Goal: Communication & Community: Answer question/provide support

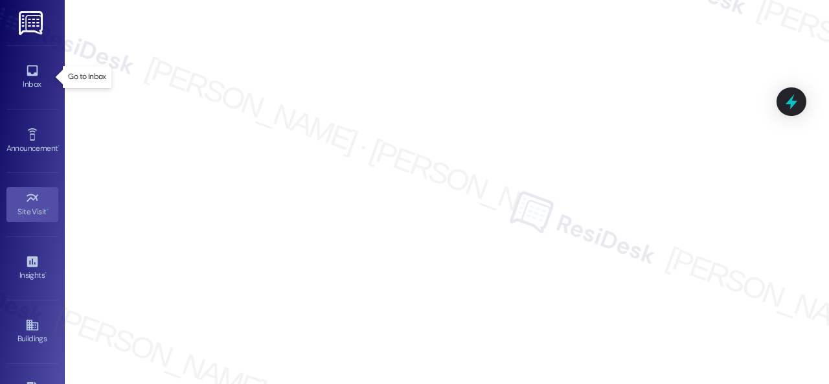
click at [41, 82] on div "Inbox" at bounding box center [32, 84] width 65 height 13
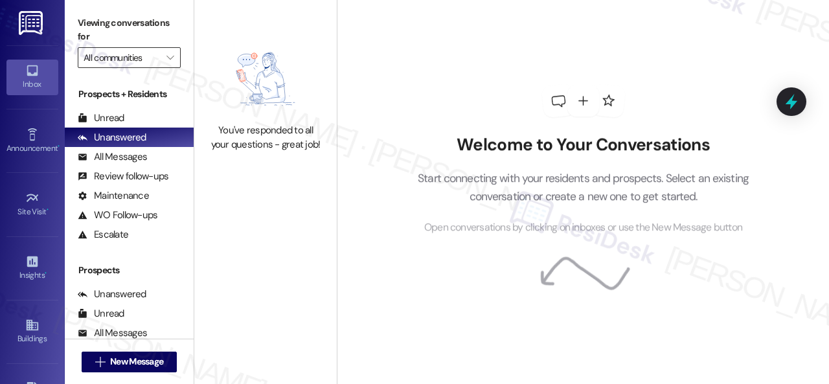
click at [141, 52] on input "All communities" at bounding box center [122, 57] width 76 height 21
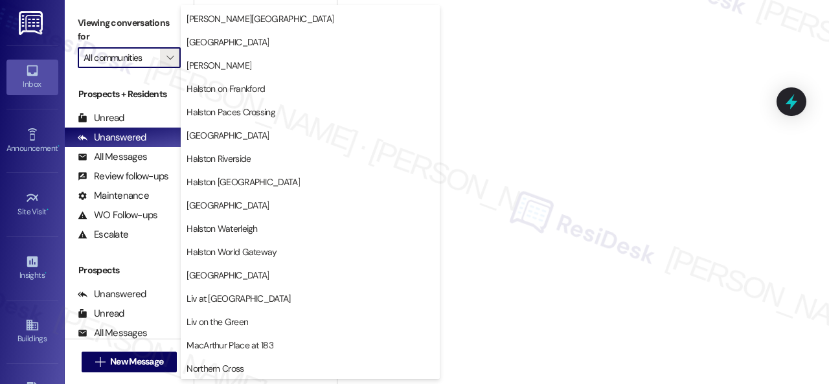
scroll to position [454, 0]
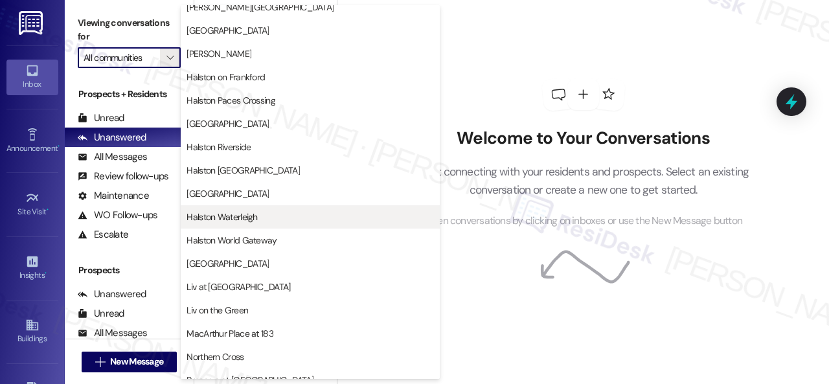
click at [239, 217] on span "Halston Waterleigh" at bounding box center [222, 217] width 71 height 13
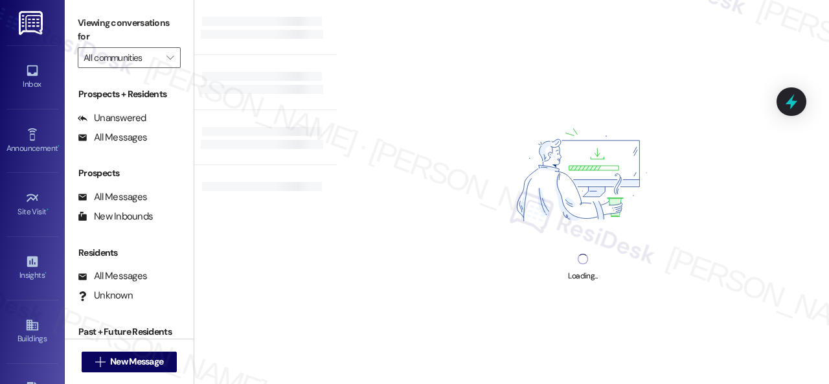
type input "Halston Waterleigh"
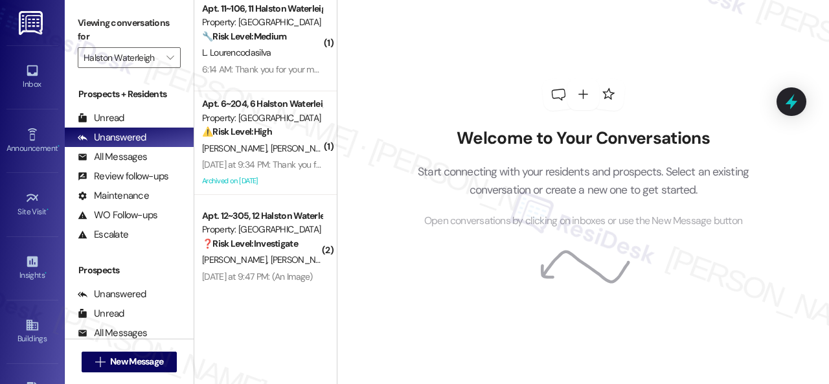
scroll to position [226, 0]
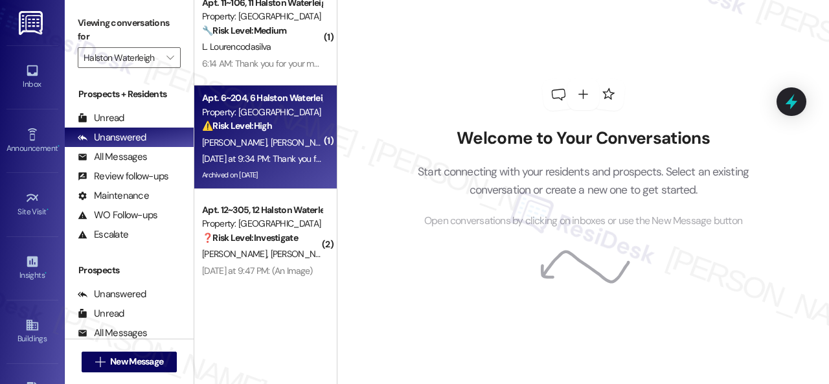
click at [301, 156] on div "[DATE] at 9:34 PM: Thank you for your message. Our offices are currently closed…" at bounding box center [599, 159] width 795 height 12
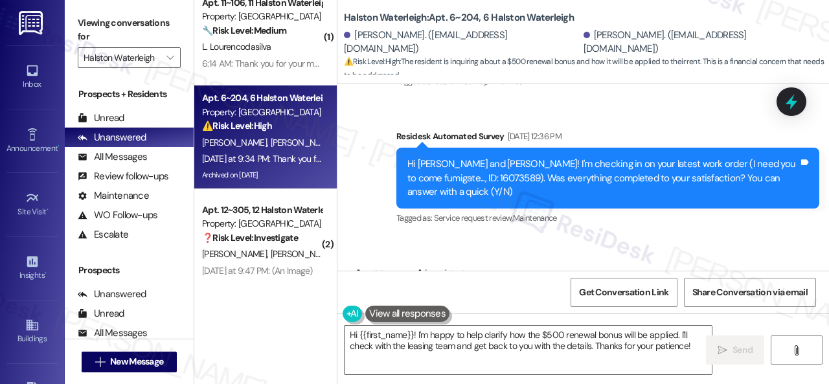
scroll to position [39393, 0]
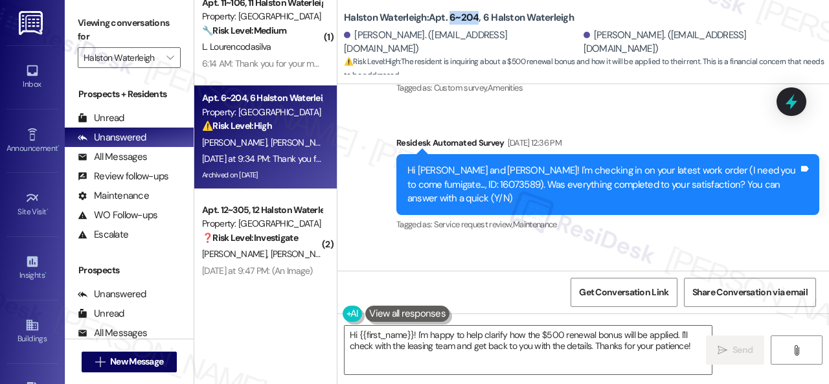
drag, startPoint x: 449, startPoint y: 21, endPoint x: 477, endPoint y: 21, distance: 27.9
click at [477, 21] on b "Halston Waterleigh: Apt. 6~204, 6 Halston Waterleigh" at bounding box center [459, 18] width 230 height 14
copy b "6~204"
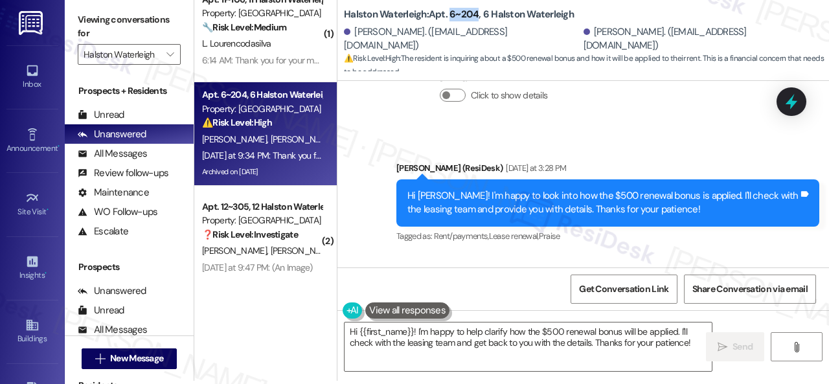
scroll to position [4, 0]
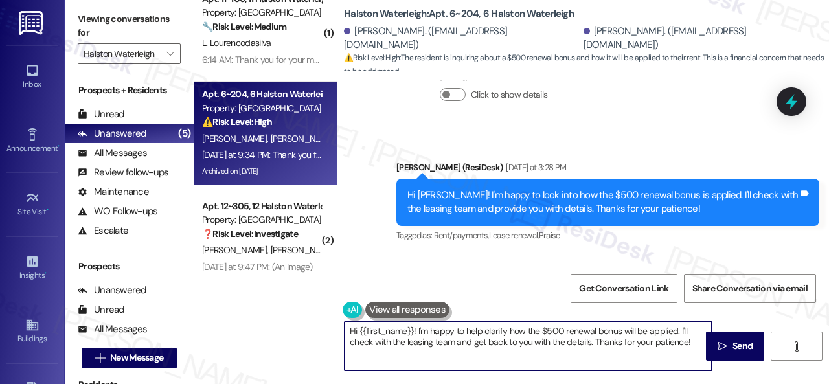
drag, startPoint x: 702, startPoint y: 344, endPoint x: 253, endPoint y: 300, distance: 451.2
click at [253, 300] on div "( 2 ) Apt. 14~107, 14 Halston Waterleigh Property: Halston Waterleigh 🔧 Risk Le…" at bounding box center [511, 188] width 635 height 384
paste textarea "I haven't received a response from the site team yet, but I have made a follow-…"
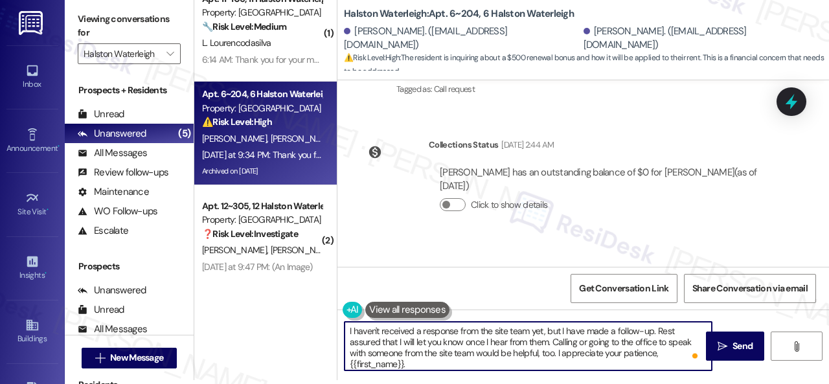
scroll to position [40365, 0]
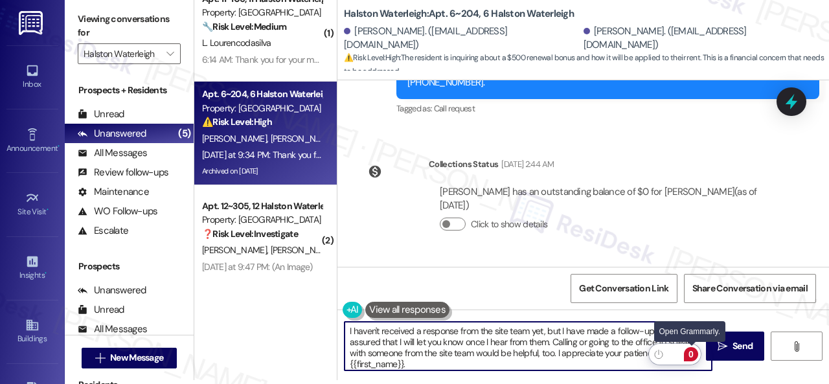
drag, startPoint x: 643, startPoint y: 351, endPoint x: 695, endPoint y: 358, distance: 53.0
click at [699, 358] on html "Inbox Go to Inbox Announcement • Send A Text Announcement Site Visit • Go to Si…" at bounding box center [414, 192] width 829 height 384
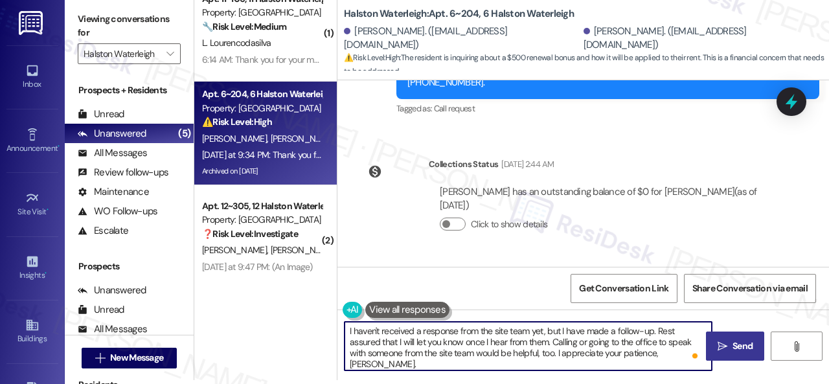
type textarea "I haven't received a response from the site team yet, but I have made a follow-…"
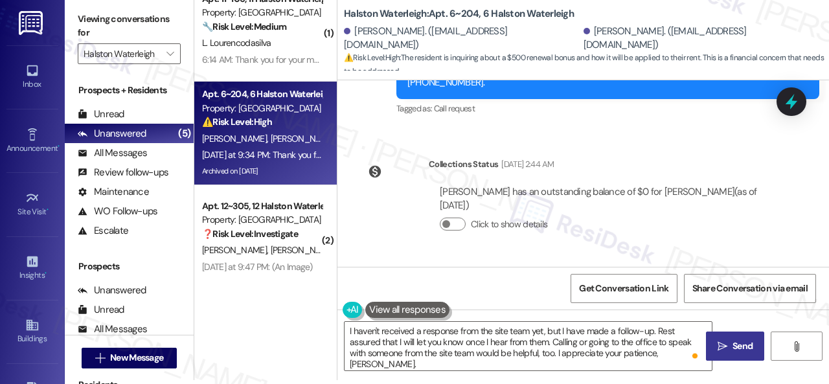
click at [741, 350] on span "Send" at bounding box center [743, 347] width 20 height 14
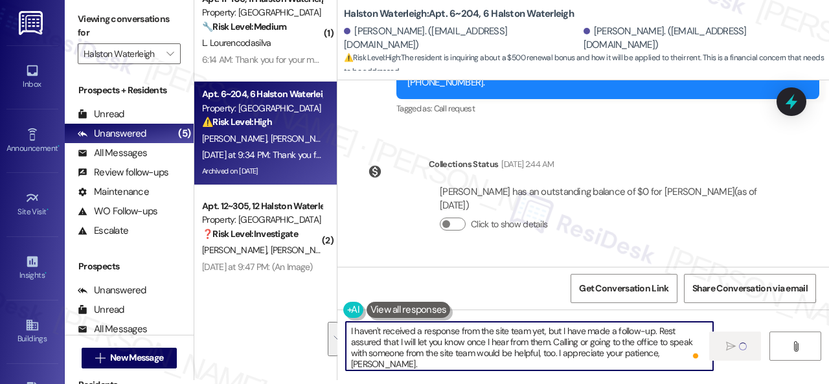
drag, startPoint x: 676, startPoint y: 354, endPoint x: 275, endPoint y: 323, distance: 402.3
click at [275, 323] on div "( 2 ) Apt. 14~107, 14 Halston Waterleigh Property: Halston Waterleigh 🔧 Risk Le…" at bounding box center [511, 188] width 635 height 384
click at [500, 284] on div "Get Conversation Link Share Conversation via email" at bounding box center [584, 288] width 492 height 43
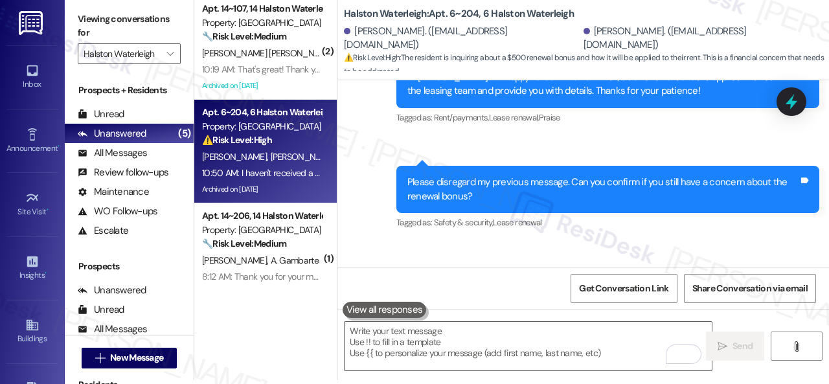
scroll to position [0, 0]
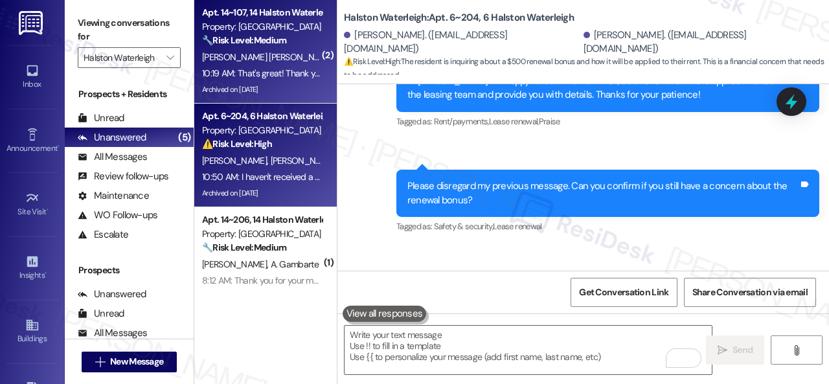
click at [284, 47] on div "🔧 Risk Level: Medium The resident reported a [PERSON_NAME] issue. While pests a…" at bounding box center [262, 41] width 120 height 14
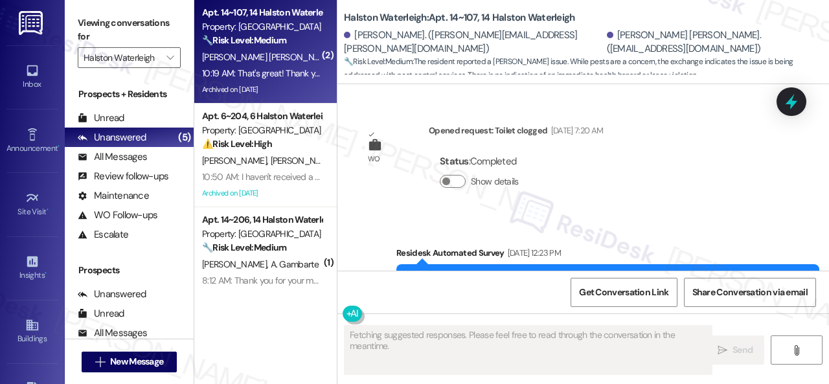
scroll to position [49765, 0]
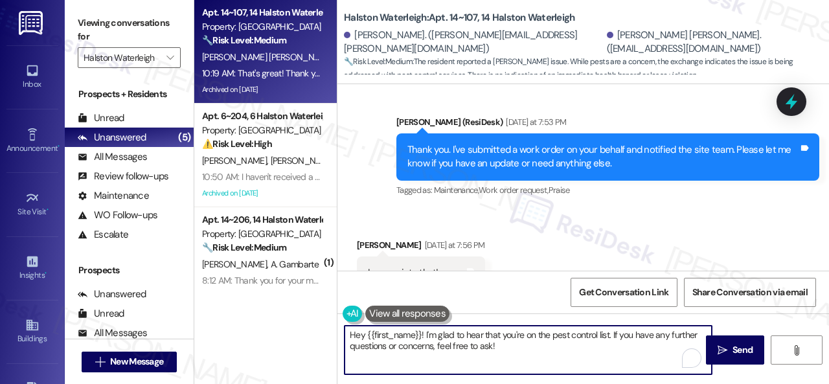
drag, startPoint x: 522, startPoint y: 351, endPoint x: 292, endPoint y: 335, distance: 230.6
click at [292, 335] on div "Apt. 14~107, 14 Halston Waterleigh Property: Halston Waterleigh 🔧 Risk Level: M…" at bounding box center [511, 192] width 635 height 384
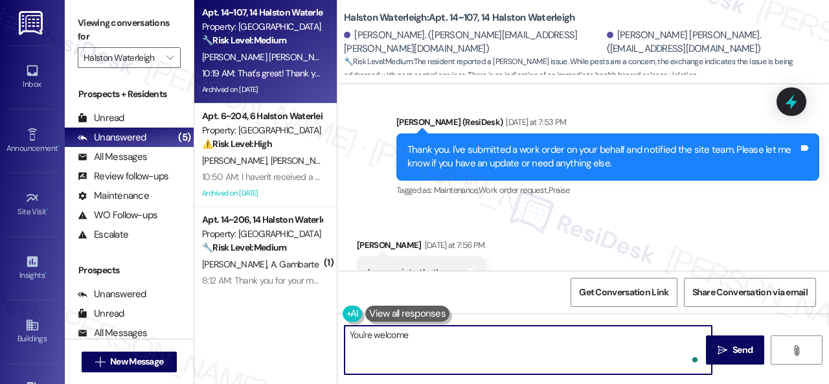
type textarea "You're welcome!"
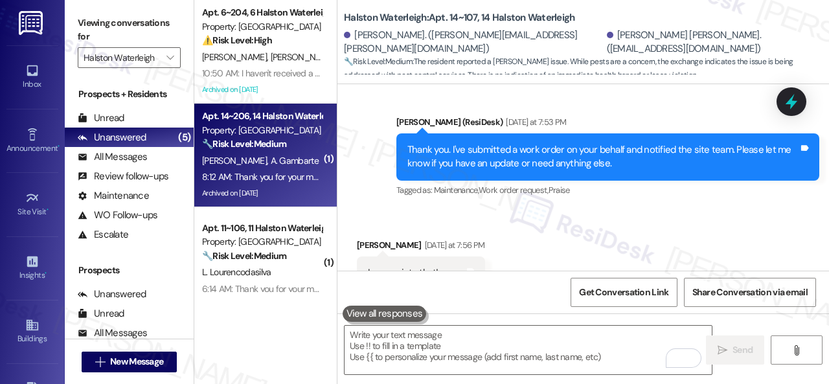
click at [307, 168] on div "F. [PERSON_NAME] Gambarte" at bounding box center [262, 161] width 122 height 16
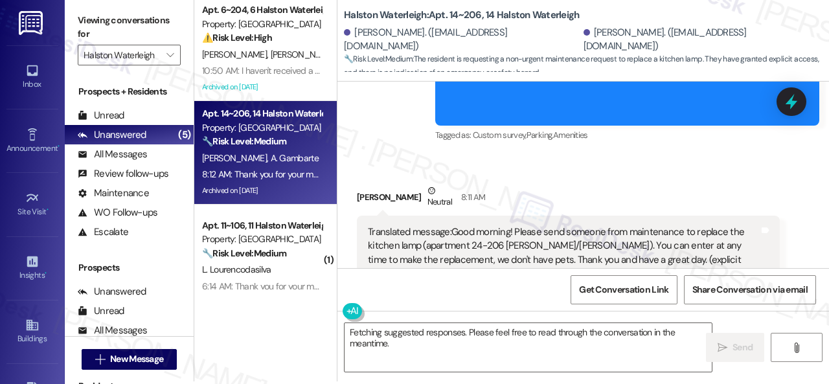
scroll to position [4, 0]
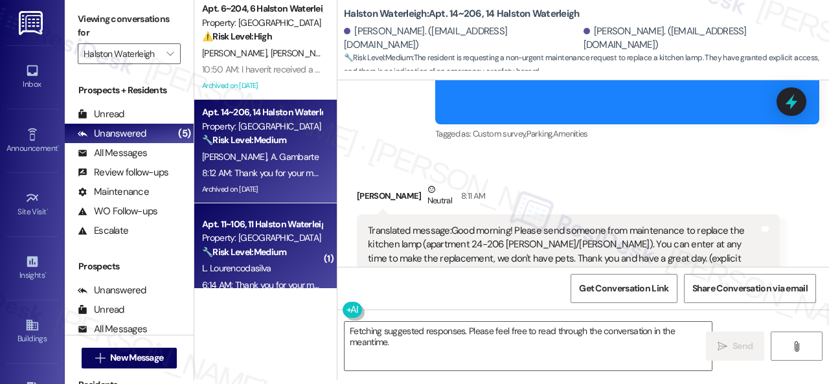
click at [284, 301] on div "Apt. 6~204, 6 Halston Waterleigh Property: Halston Waterleigh ⚠️ Risk Level: Hi…" at bounding box center [511, 188] width 635 height 384
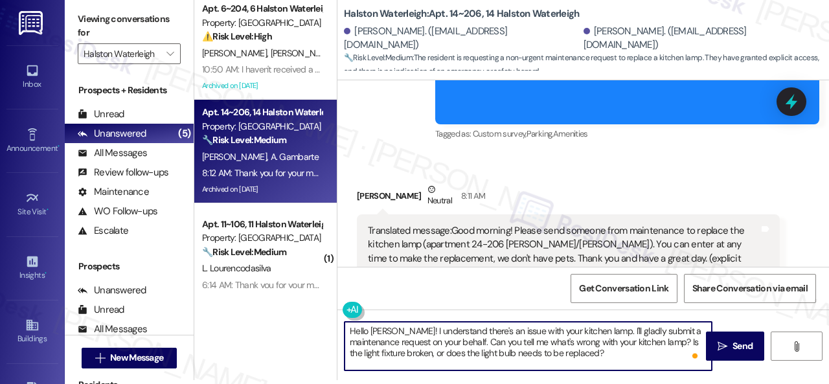
drag, startPoint x: 535, startPoint y: 353, endPoint x: 538, endPoint y: 347, distance: 7.2
click at [535, 353] on textarea "Hello [PERSON_NAME]! I understand there's an issue with your kitchen lamp. I'll…" at bounding box center [528, 346] width 367 height 49
click at [615, 357] on textarea "Hello [PERSON_NAME]! I understand there's an issue with your kitchen lamp. I'll…" at bounding box center [528, 346] width 367 height 49
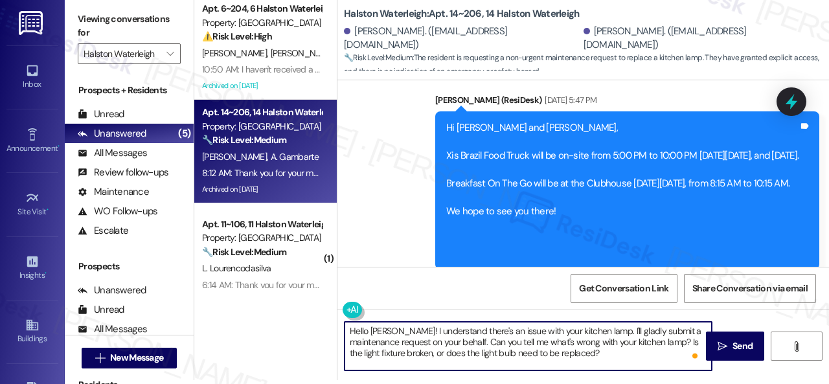
scroll to position [40271, 0]
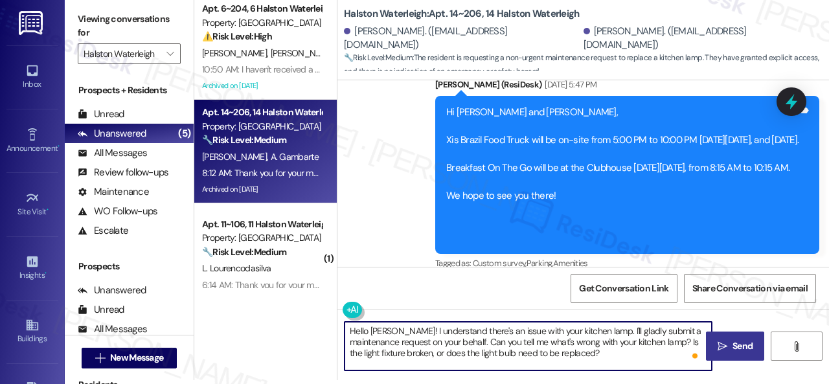
type textarea "Hello [PERSON_NAME]! I understand there's an issue with your kitchen lamp. I'll…"
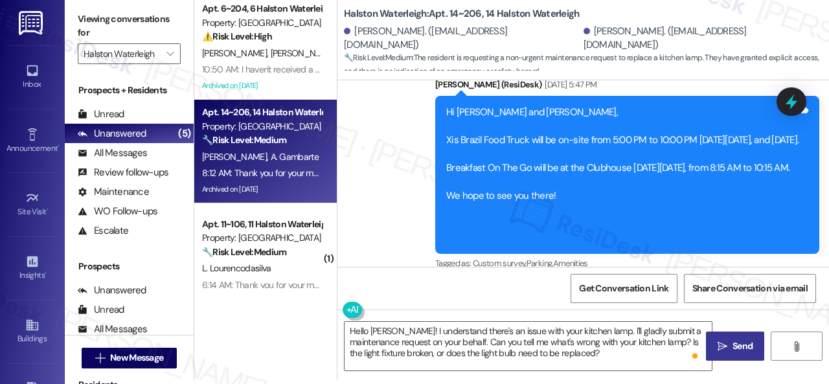
drag, startPoint x: 740, startPoint y: 347, endPoint x: 737, endPoint y: 338, distance: 9.6
click at [740, 347] on span "Send" at bounding box center [743, 347] width 20 height 14
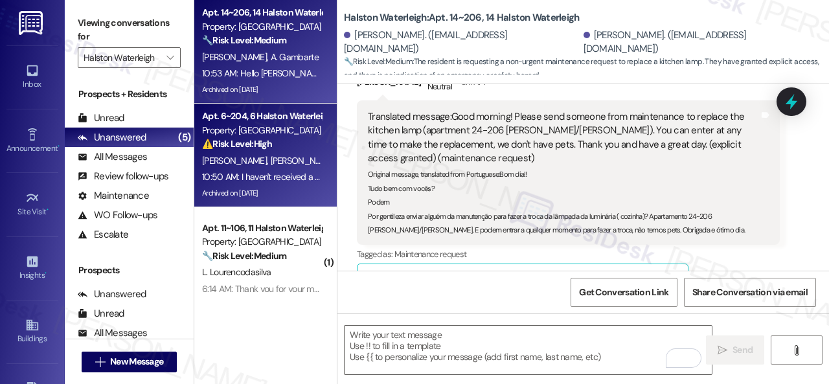
scroll to position [65, 0]
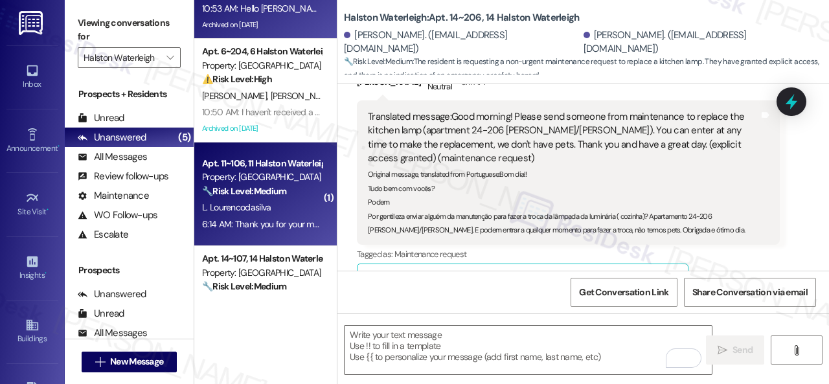
click at [286, 202] on div "L. Lourencodasilva" at bounding box center [262, 208] width 122 height 16
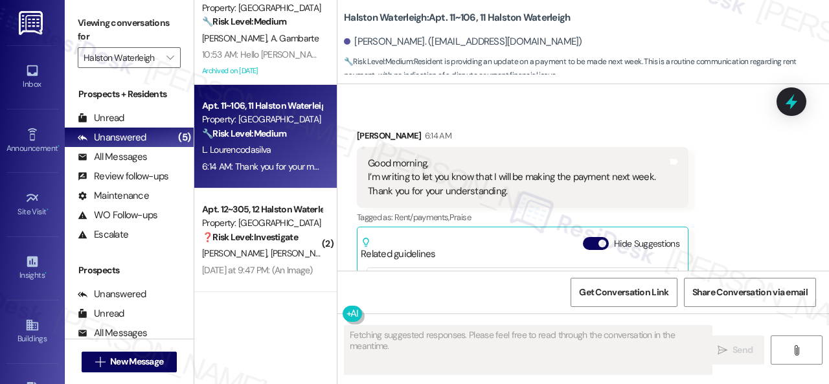
scroll to position [18, 0]
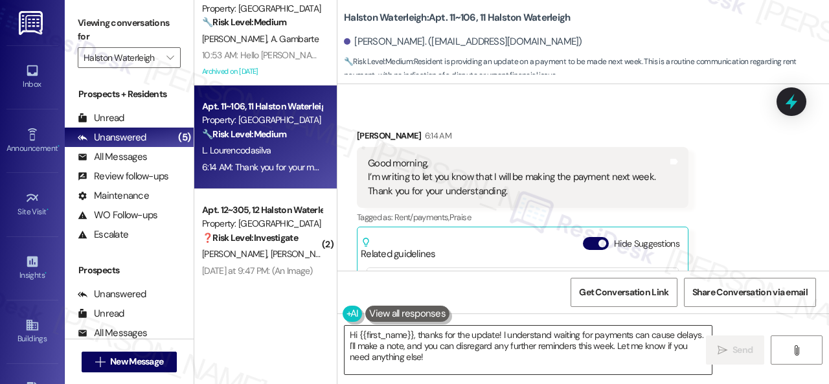
click at [405, 354] on textarea "Hi {{first_name}}, thanks for the update! I understand waiting for payments can…" at bounding box center [528, 350] width 367 height 49
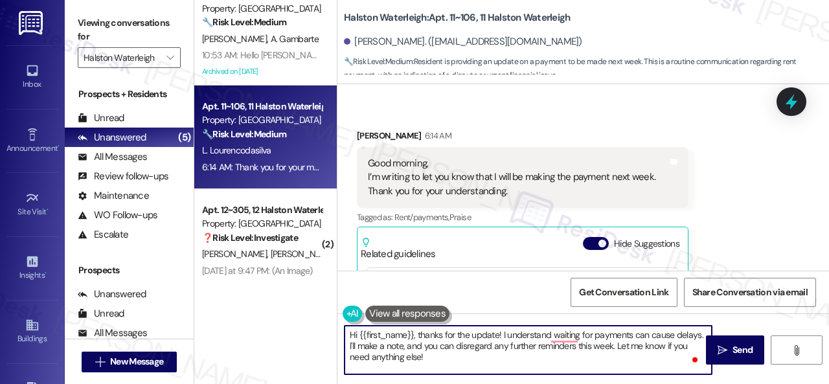
drag, startPoint x: 417, startPoint y: 333, endPoint x: 439, endPoint y: 365, distance: 38.6
click at [439, 365] on textarea "Hi {{first_name}}, thanks for the update! I understand waiting for payments can…" at bounding box center [528, 350] width 367 height 49
paste textarea "Thanks for updating us on your payment plan! We appreciate you letting us know.…"
click at [419, 337] on textarea "Hi {{first_name}}, Thanks for updating us on your payment plan! We appreciate y…" at bounding box center [528, 350] width 367 height 49
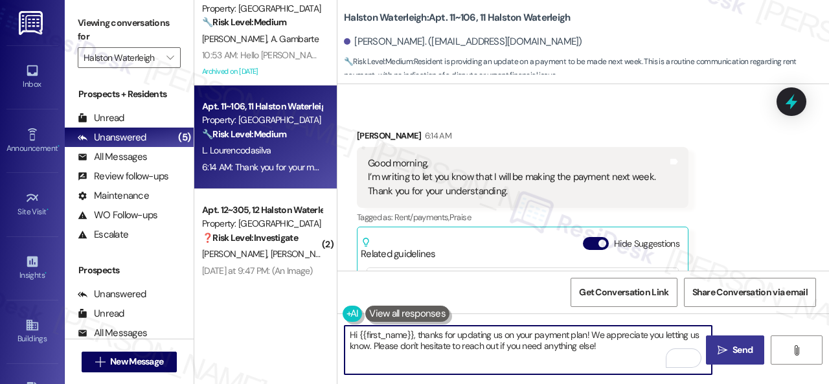
type textarea "Hi {{first_name}}, thanks for updating us on your payment plan! We appreciate y…"
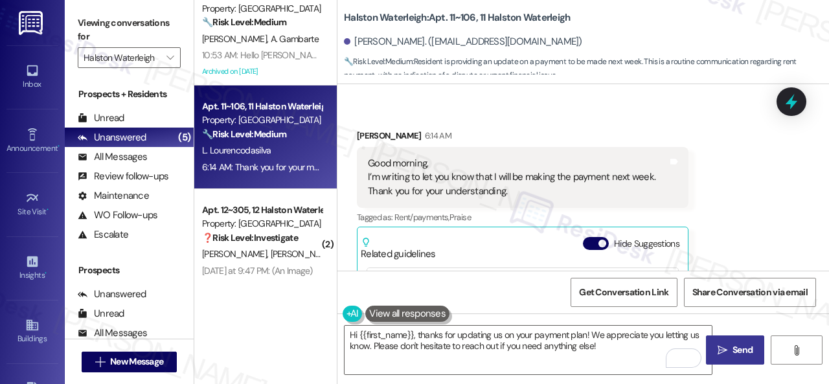
click at [735, 349] on span "Send" at bounding box center [743, 350] width 20 height 14
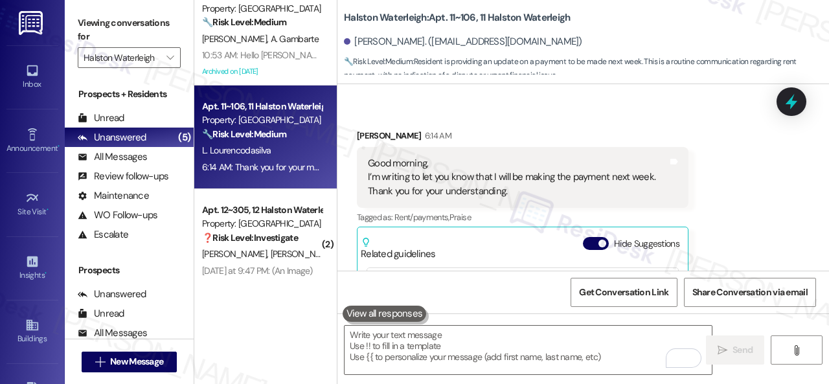
scroll to position [17689, 0]
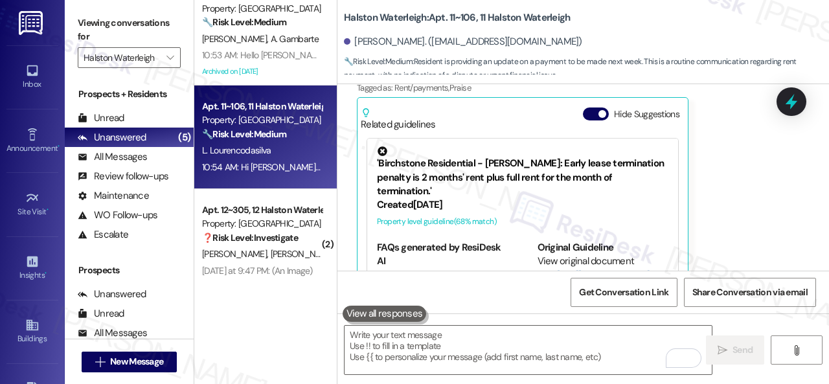
click at [415, 283] on div "Get Conversation Link Share Conversation via email" at bounding box center [584, 292] width 492 height 43
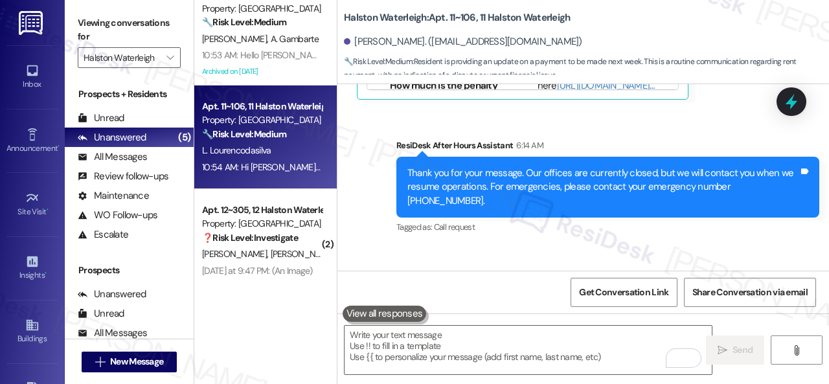
scroll to position [17918, 0]
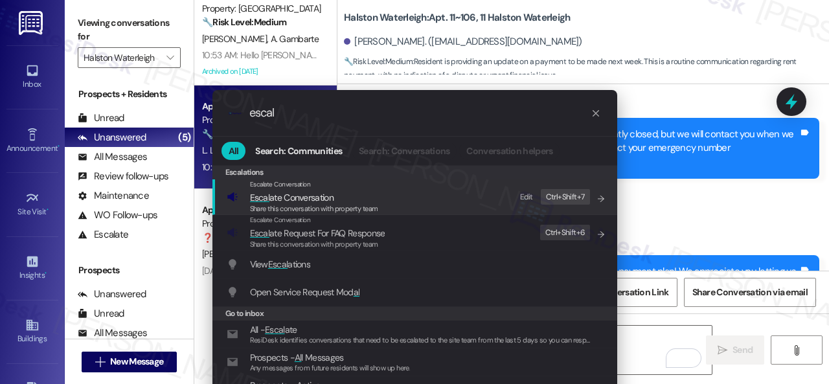
click at [529, 194] on div "Edit" at bounding box center [526, 198] width 13 height 14
drag, startPoint x: 290, startPoint y: 117, endPoint x: 203, endPoint y: 111, distance: 87.1
click at [203, 111] on div ".cls-1{fill:#0a055f;}.cls-2{fill:#0cc4c4;} resideskLogoBlueOrange escal All Sea…" at bounding box center [414, 253] width 437 height 352
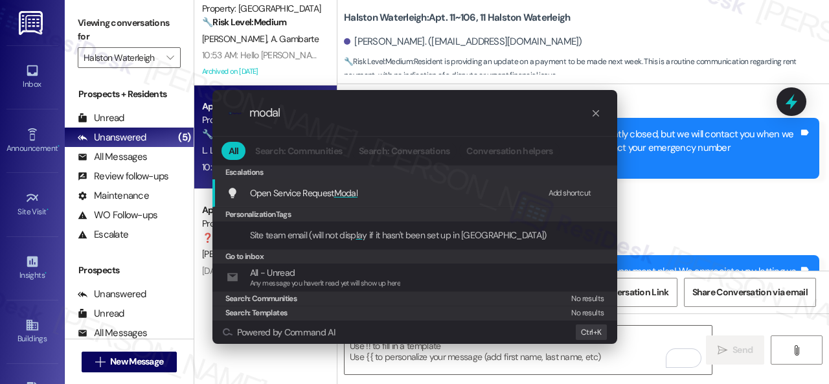
click at [564, 190] on div "Add shortcut" at bounding box center [570, 194] width 43 height 14
drag, startPoint x: 318, startPoint y: 114, endPoint x: 116, endPoint y: 78, distance: 204.7
click at [135, 84] on div ".cls-1{fill:#0a055f;}.cls-2{fill:#0cc4c4;} resideskLogoBlueOrange modal All Sea…" at bounding box center [414, 192] width 829 height 384
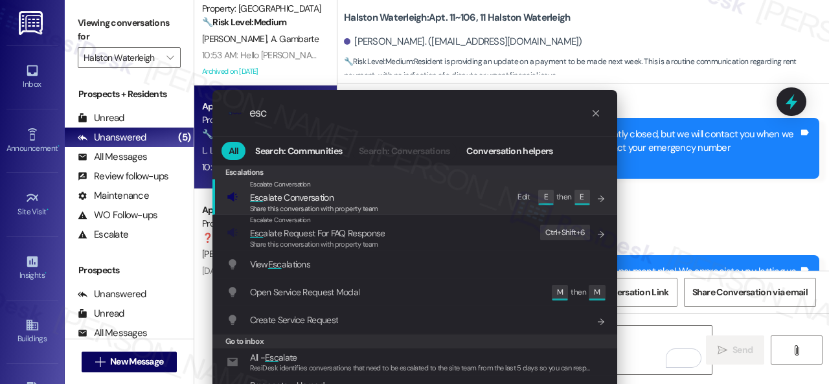
type input "esc"
click at [297, 204] on span "Share this conversation with property team" at bounding box center [314, 208] width 128 height 9
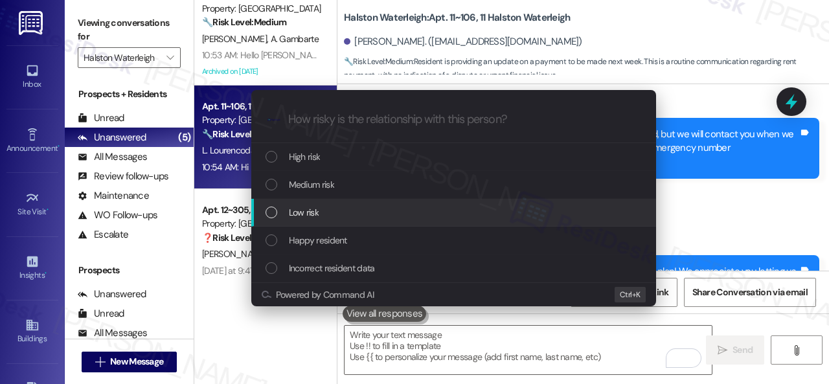
click at [303, 210] on span "Low risk" at bounding box center [304, 212] width 30 height 14
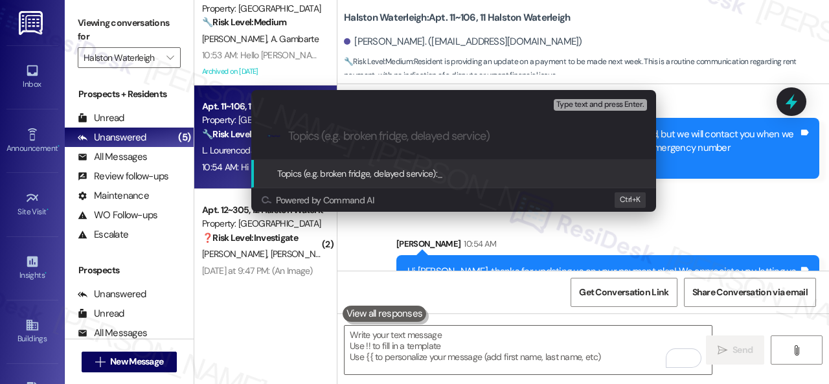
paste input "Late payment notice."
type input "Late payment notice."
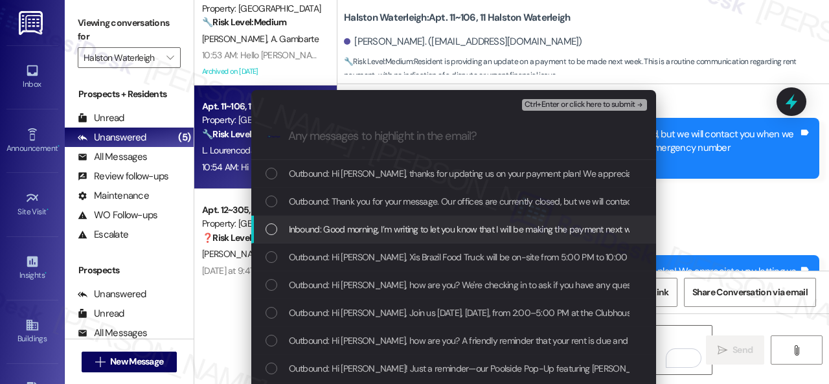
click at [309, 233] on span "Inbound: Good morning, I’m writing to let you know that I will be making the pa…" at bounding box center [533, 229] width 488 height 14
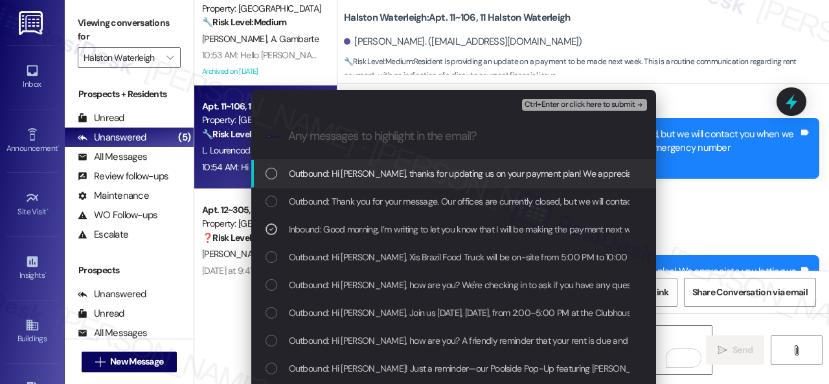
click at [536, 104] on span "Ctrl+Enter or click here to submit" at bounding box center [580, 104] width 111 height 9
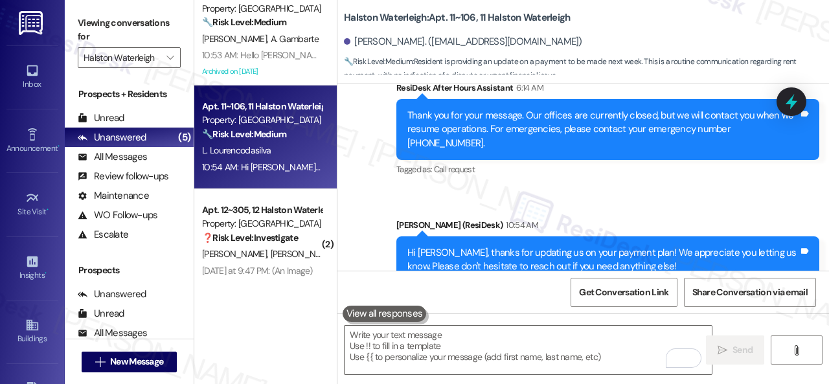
scroll to position [4, 0]
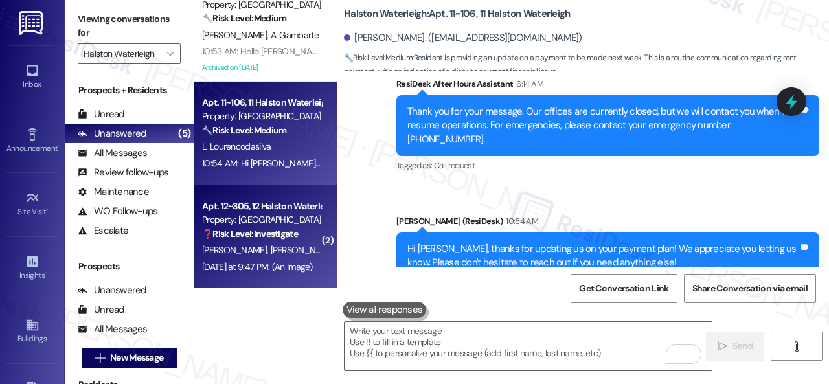
click at [292, 240] on div "❓ Risk Level: Investigate No message text available" at bounding box center [262, 234] width 120 height 14
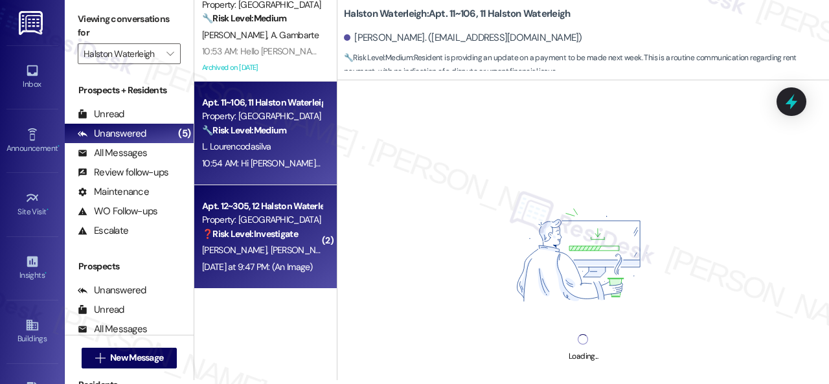
click at [288, 157] on div "10:54 AM: Hi [PERSON_NAME], thanks for updating us on your payment plan! We app…" at bounding box center [525, 163] width 647 height 12
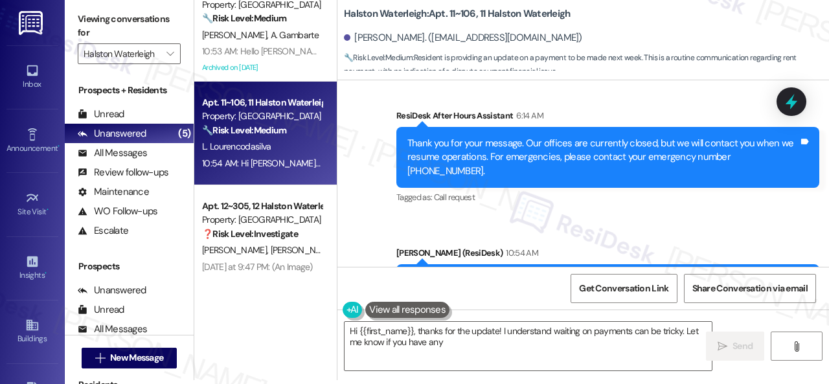
scroll to position [17902, 0]
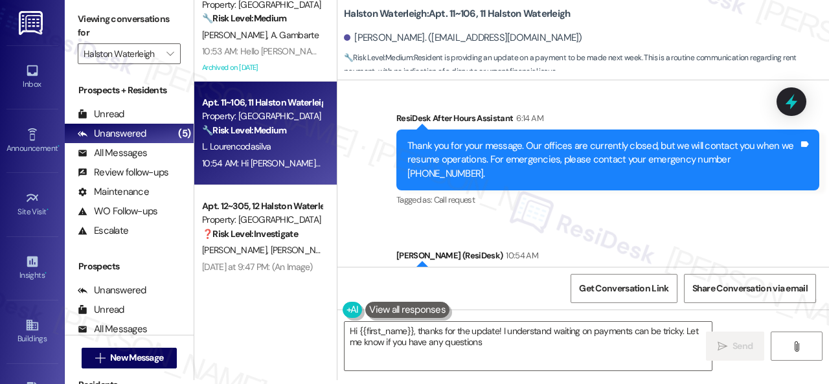
type textarea "Hi {{first_name}}, thanks for the update! I understand waiting on payments can …"
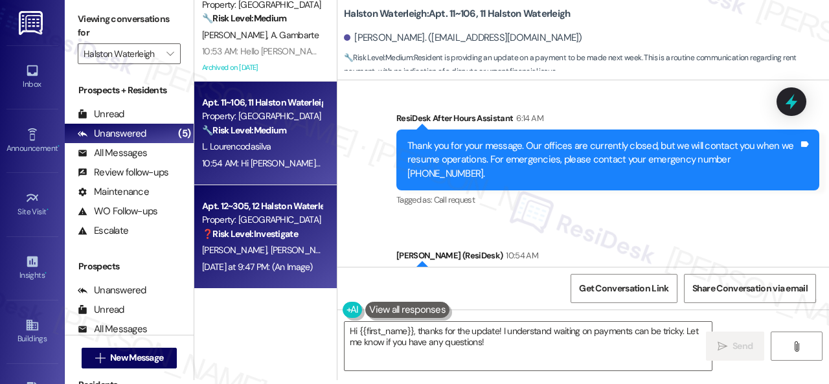
click at [271, 244] on span "[PERSON_NAME] Junior" at bounding box center [315, 250] width 89 height 12
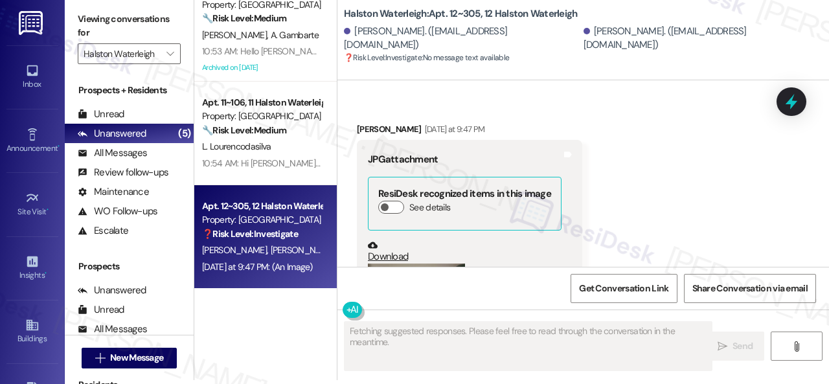
scroll to position [0, 0]
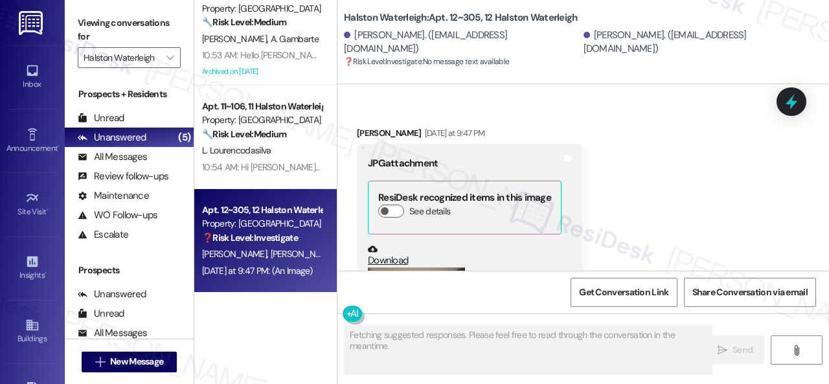
click at [426, 268] on button "Zoom image" at bounding box center [416, 333] width 97 height 130
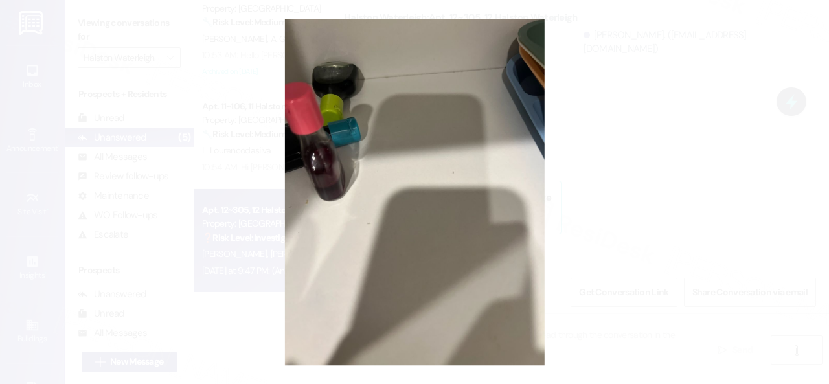
click at [474, 203] on button "Unzoom image" at bounding box center [414, 192] width 829 height 384
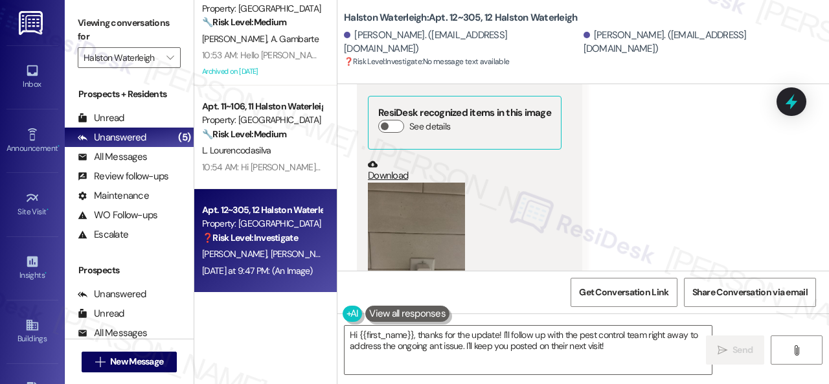
scroll to position [18534, 0]
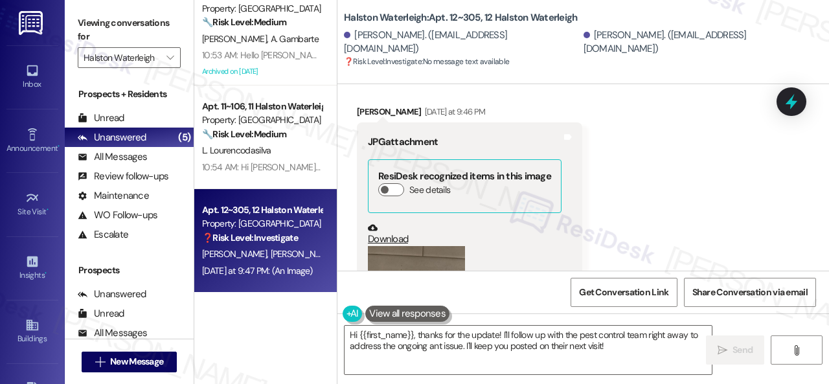
click at [411, 246] on button "Zoom image" at bounding box center [416, 311] width 97 height 130
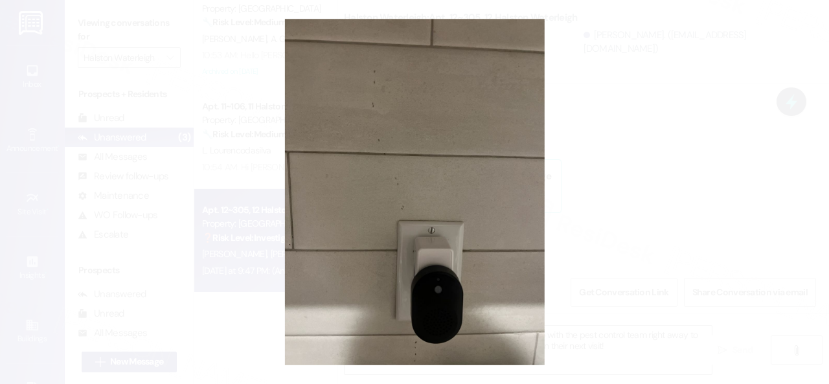
click at [469, 151] on button "Unzoom image" at bounding box center [414, 192] width 829 height 384
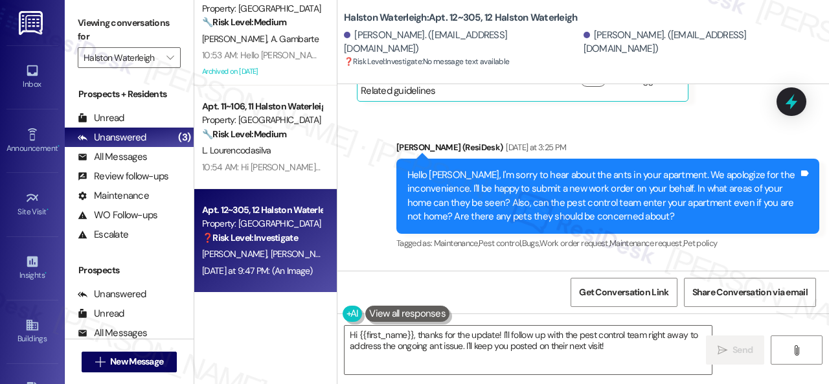
scroll to position [17822, 0]
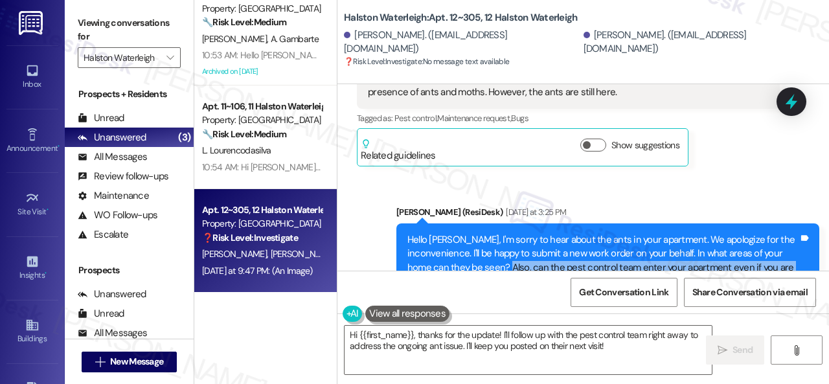
drag, startPoint x: 537, startPoint y: 133, endPoint x: 678, endPoint y: 150, distance: 142.9
click at [678, 233] on div "Hello [PERSON_NAME], I'm sorry to hear about the ants in your apartment. We apo…" at bounding box center [603, 261] width 391 height 56
copy div "n the pest control team enter your apartment even if you are not home? Are ther…"
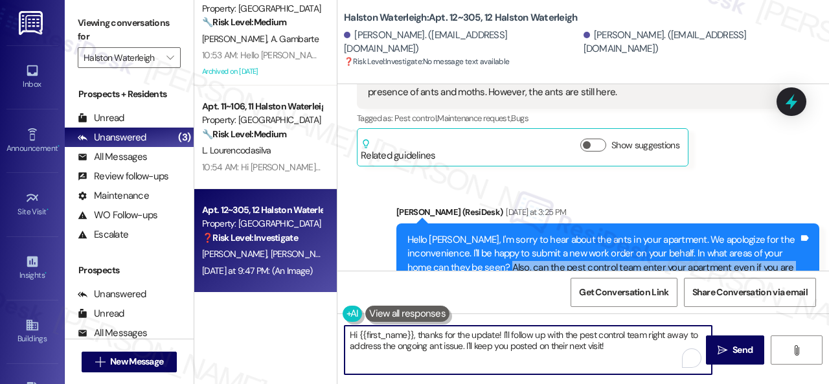
drag, startPoint x: 624, startPoint y: 349, endPoint x: 262, endPoint y: 305, distance: 364.2
click at [263, 305] on div "Apt. 14~206, 14 Halston Waterleigh Property: Halston Waterleigh 🔧 Risk Level: M…" at bounding box center [511, 192] width 635 height 384
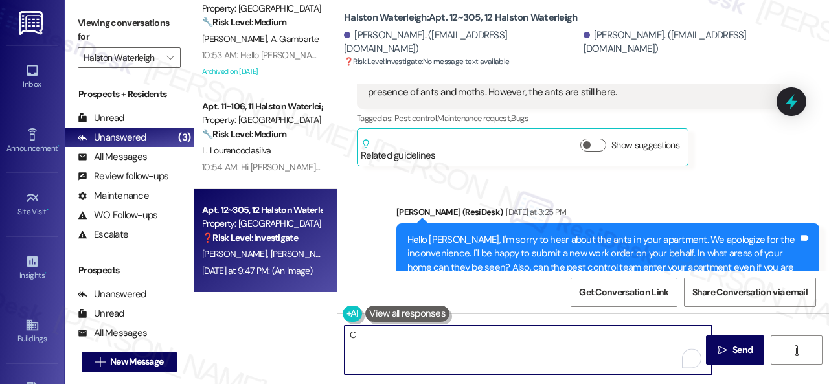
paste textarea "n the pest control team enter your apartment even if you are not home? Are ther…"
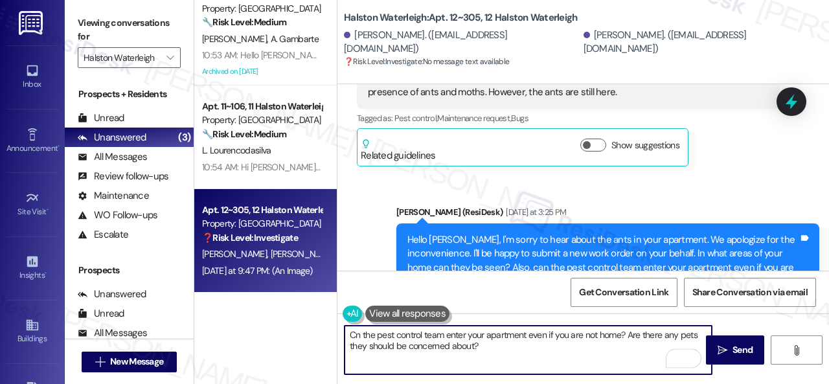
click at [353, 337] on textarea "Cn the pest control team enter your apartment even if you are not home? Are the…" at bounding box center [528, 350] width 367 height 49
click at [608, 345] on textarea "Can the pest control team enter your apartment even if you are not home? Are th…" at bounding box center [528, 350] width 367 height 49
click at [351, 336] on textarea "Can the pest control team enter your apartment even if you are not home? Are th…" at bounding box center [528, 350] width 367 height 49
type textarea "Thanks for the photos. Can the pest control team enter your apartment even if y…"
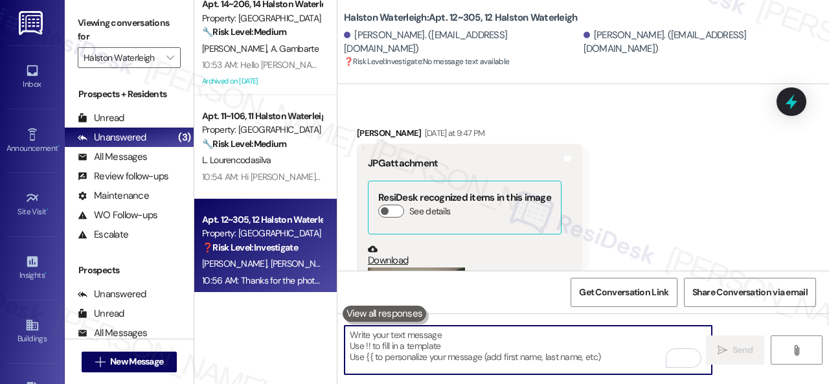
scroll to position [0, 0]
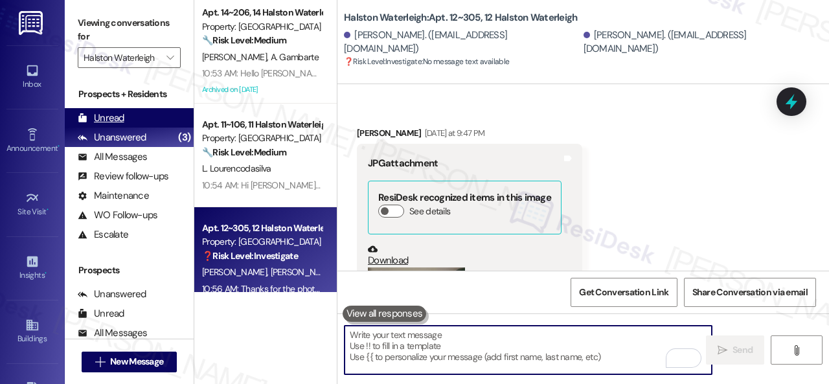
click at [117, 115] on div "Unread" at bounding box center [101, 118] width 47 height 14
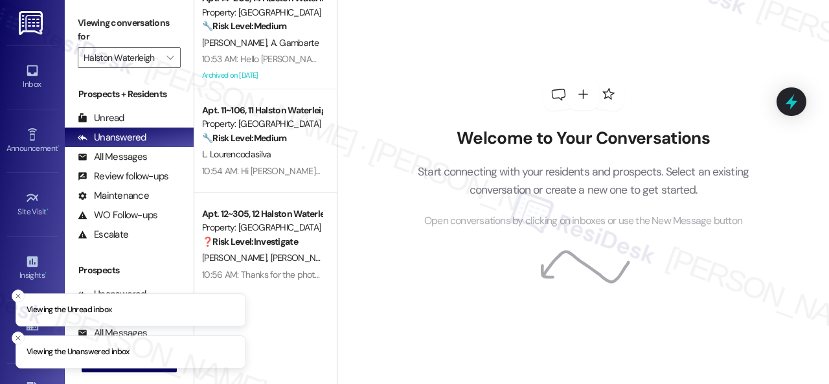
scroll to position [18, 0]
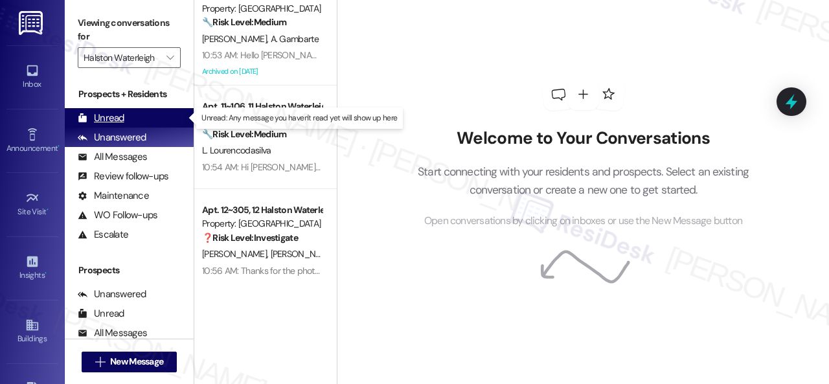
click at [104, 118] on div "Unread" at bounding box center [101, 118] width 47 height 14
